Goal: Navigation & Orientation: Find specific page/section

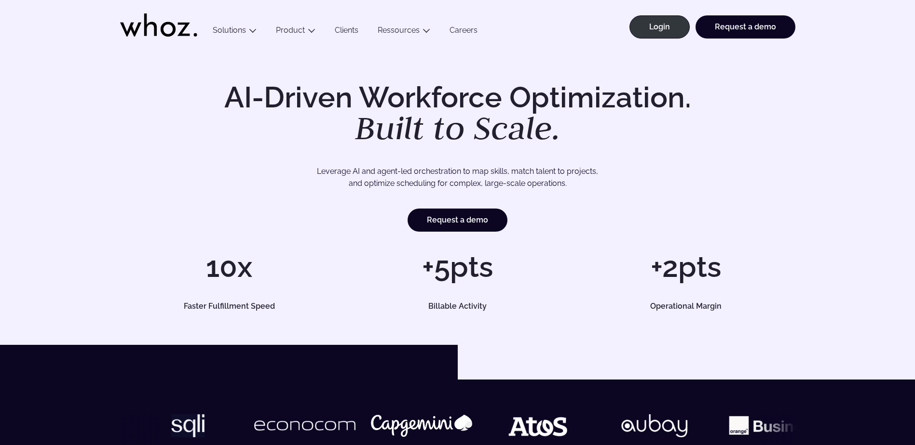
click at [774, 146] on div "AI-Driven Workforce Optimization. Built to Scale. Leverage AI and agent-led orc…" at bounding box center [457, 157] width 675 height 149
drag, startPoint x: 823, startPoint y: 163, endPoint x: 818, endPoint y: 160, distance: 5.9
click at [823, 163] on div "AI-Driven Workforce Optimization. Built to Scale. Leverage AI and agent-led orc…" at bounding box center [457, 197] width 876 height 228
click at [620, 179] on p "Leverage AI and agent-led orchestration to map skills, match talent to projects…" at bounding box center [457, 177] width 607 height 25
click at [855, 149] on div "AI-Driven Workforce Optimization. Built to Scale. Leverage AI and agent-led orc…" at bounding box center [457, 197] width 876 height 228
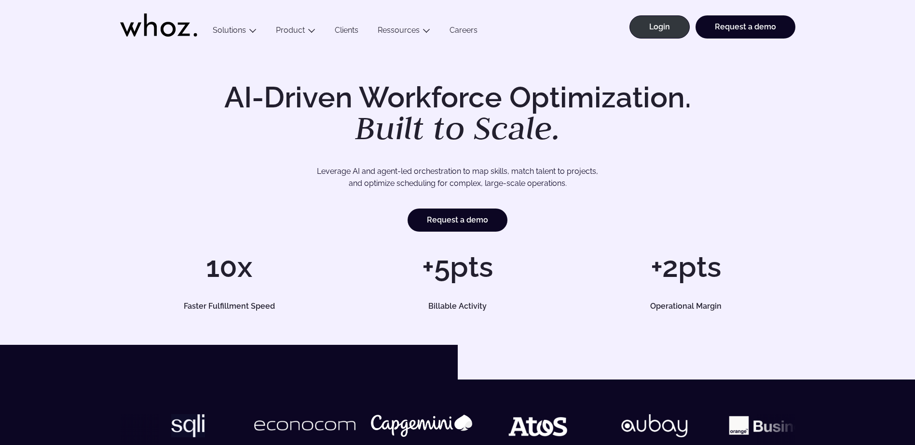
click at [849, 90] on div "AI-Driven Workforce Optimization. Built to Scale. Leverage AI and agent-led orc…" at bounding box center [457, 197] width 876 height 228
click at [666, 31] on link "Login" at bounding box center [659, 26] width 60 height 23
